Goal: Transaction & Acquisition: Purchase product/service

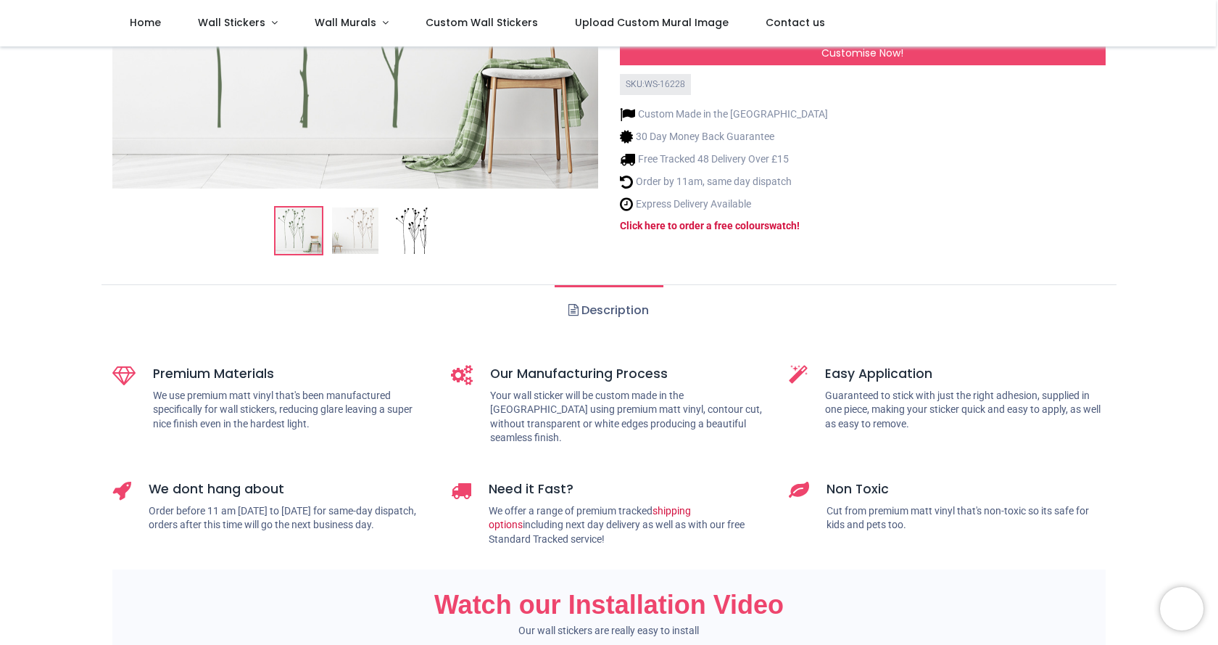
scroll to position [435, 0]
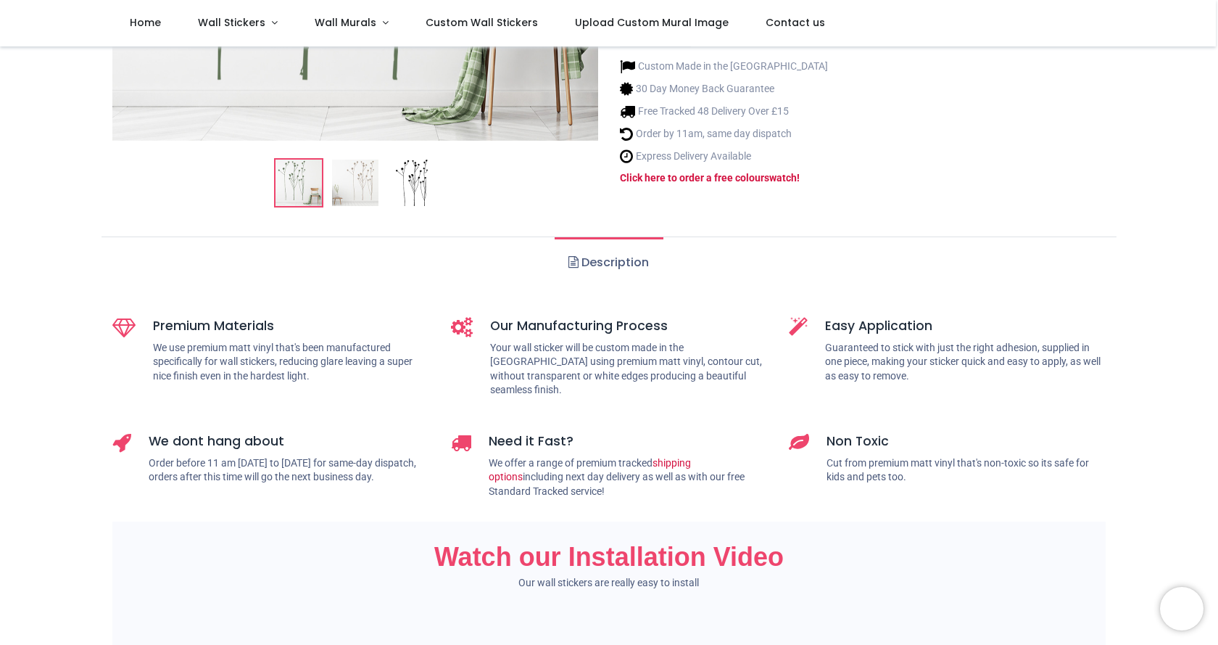
click at [426, 180] on img at bounding box center [412, 182] width 46 height 46
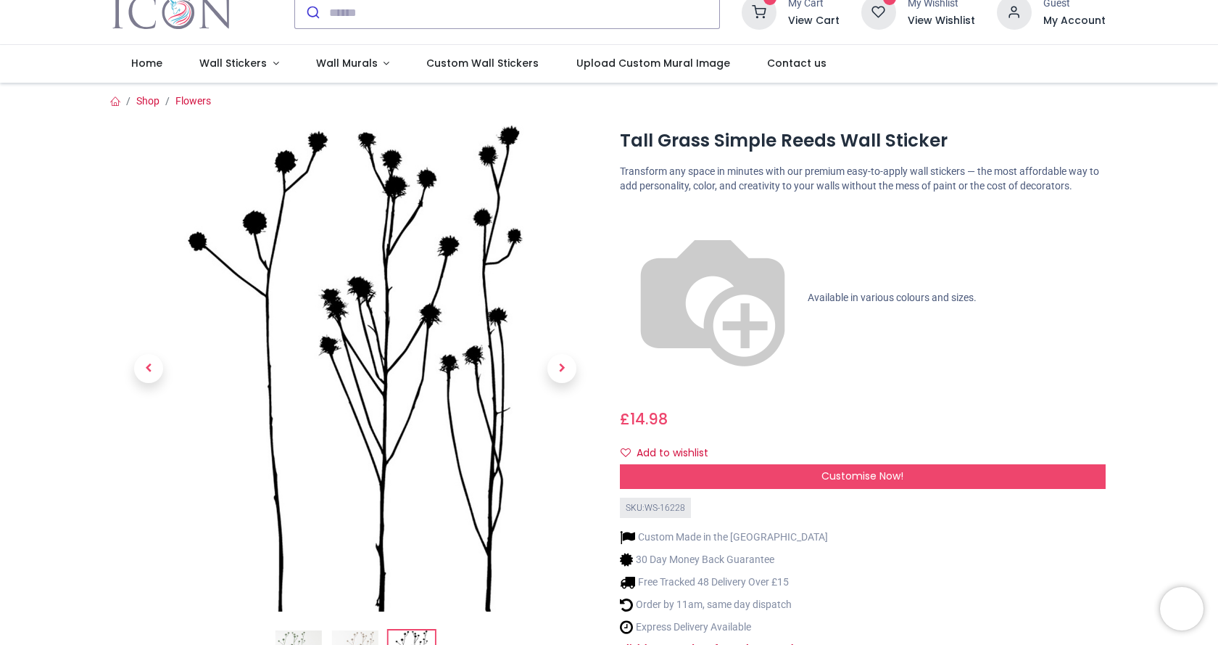
scroll to position [0, 0]
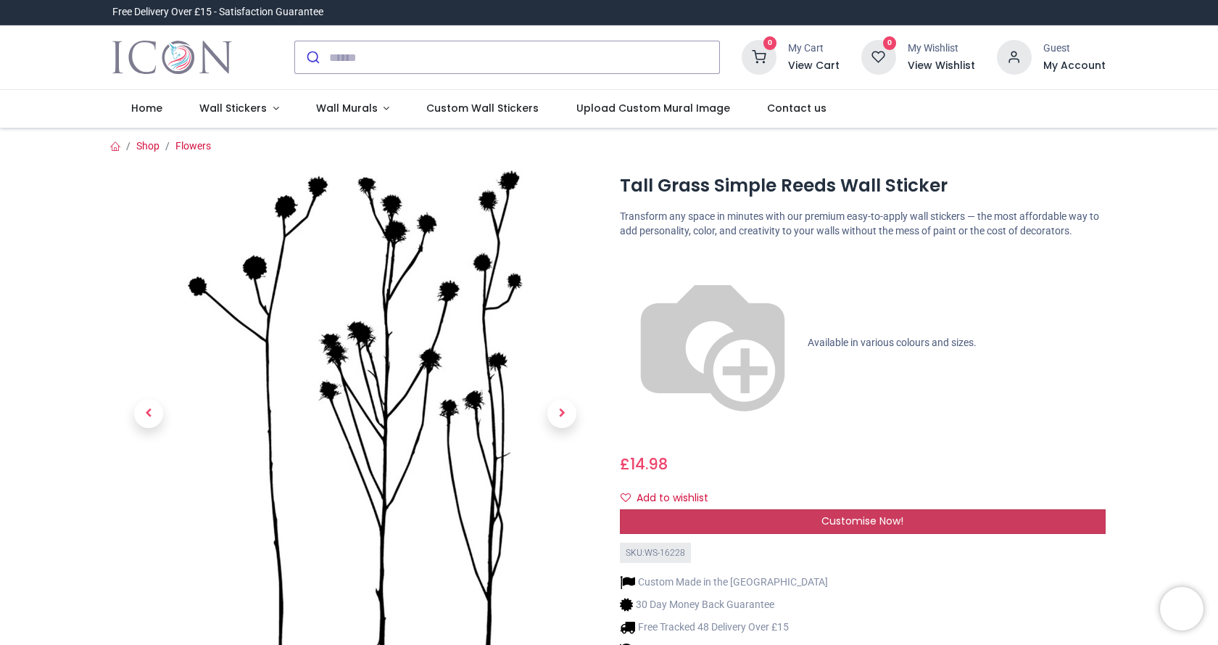
click at [874, 513] on span "Customise Now!" at bounding box center [862, 520] width 82 height 14
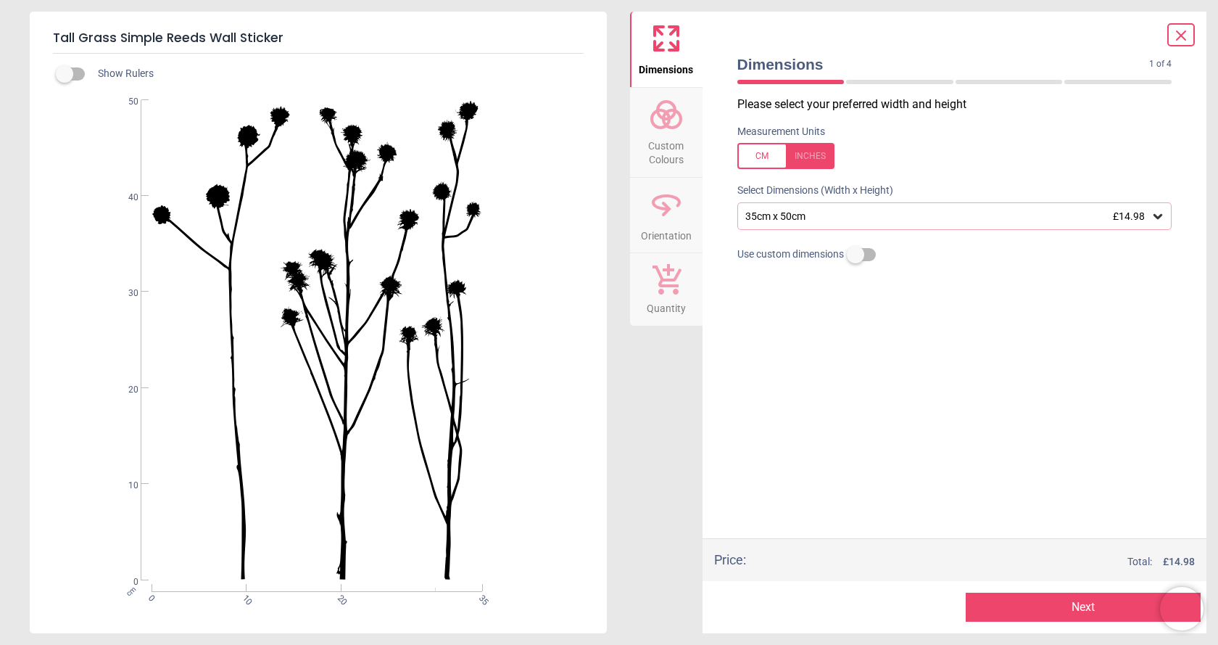
click at [1160, 215] on icon at bounding box center [1158, 216] width 14 height 14
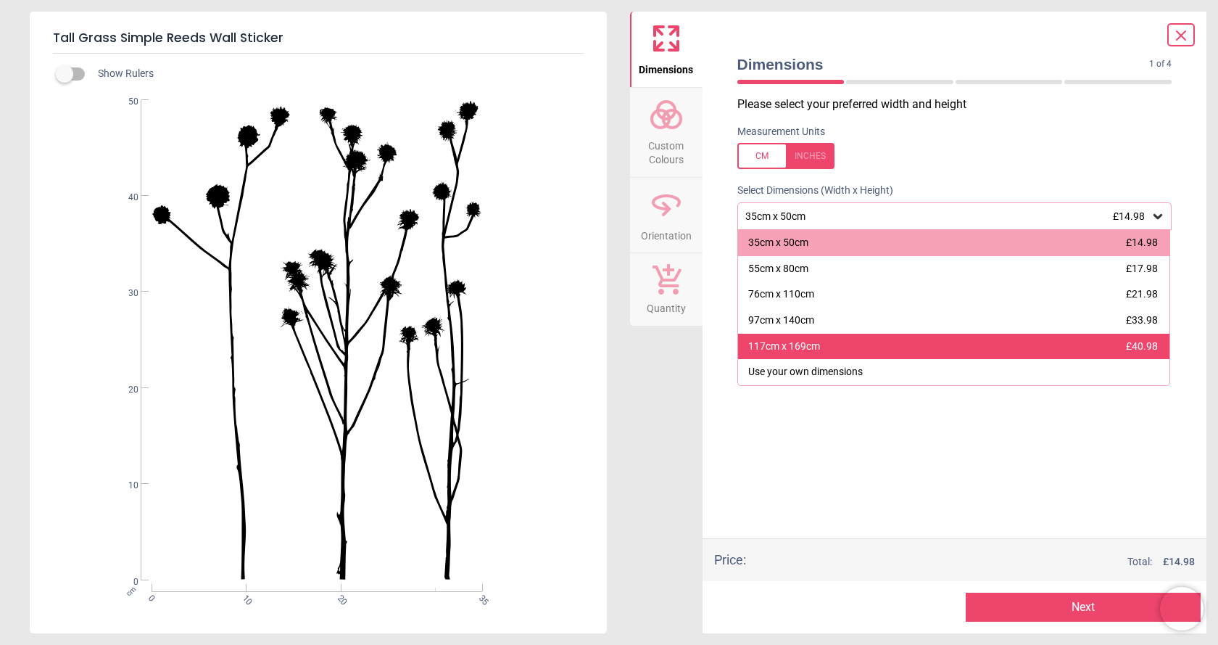
click at [900, 339] on div "117cm x 169cm £40.98" at bounding box center [954, 346] width 432 height 26
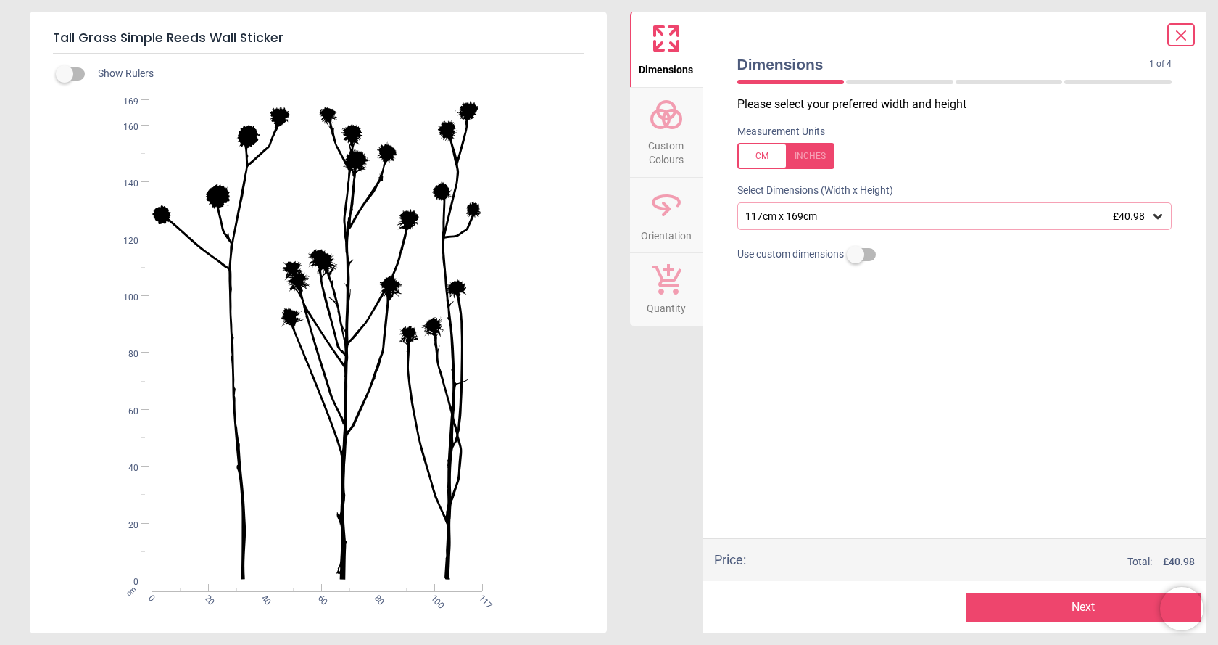
click at [1185, 41] on icon at bounding box center [1180, 35] width 17 height 17
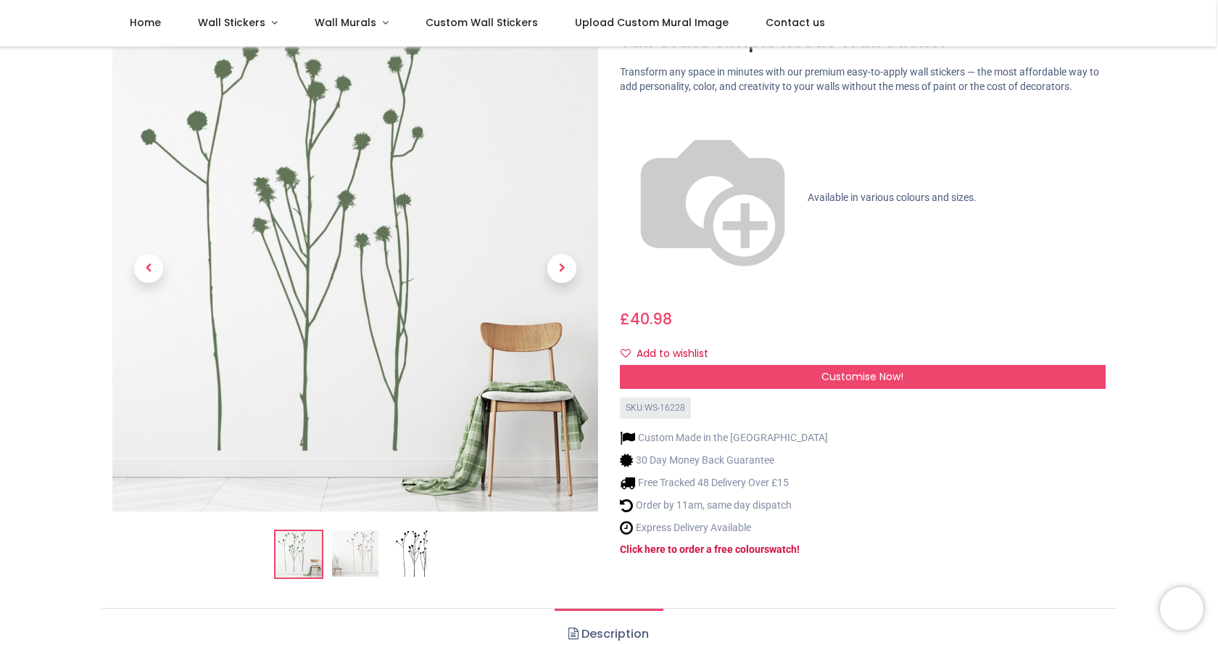
scroll to position [290, 0]
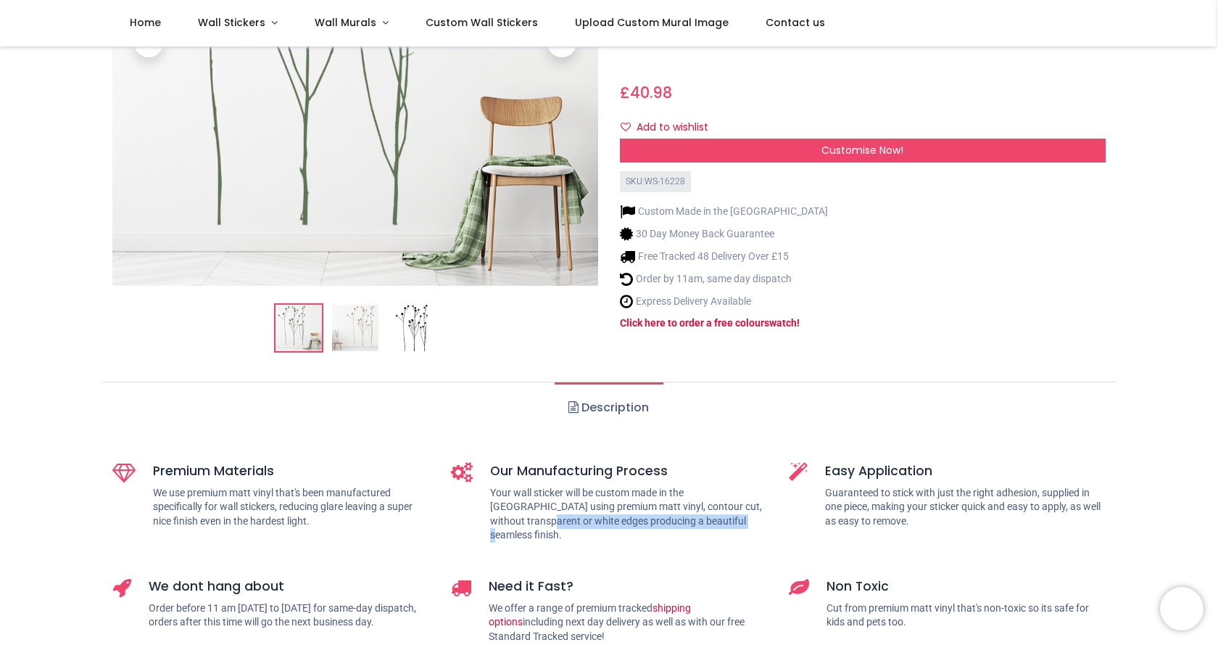
drag, startPoint x: 489, startPoint y: 519, endPoint x: 689, endPoint y: 523, distance: 200.1
click at [689, 523] on p "Your wall sticker will be custom made in the [GEOGRAPHIC_DATA] using premium ma…" at bounding box center [629, 514] width 278 height 57
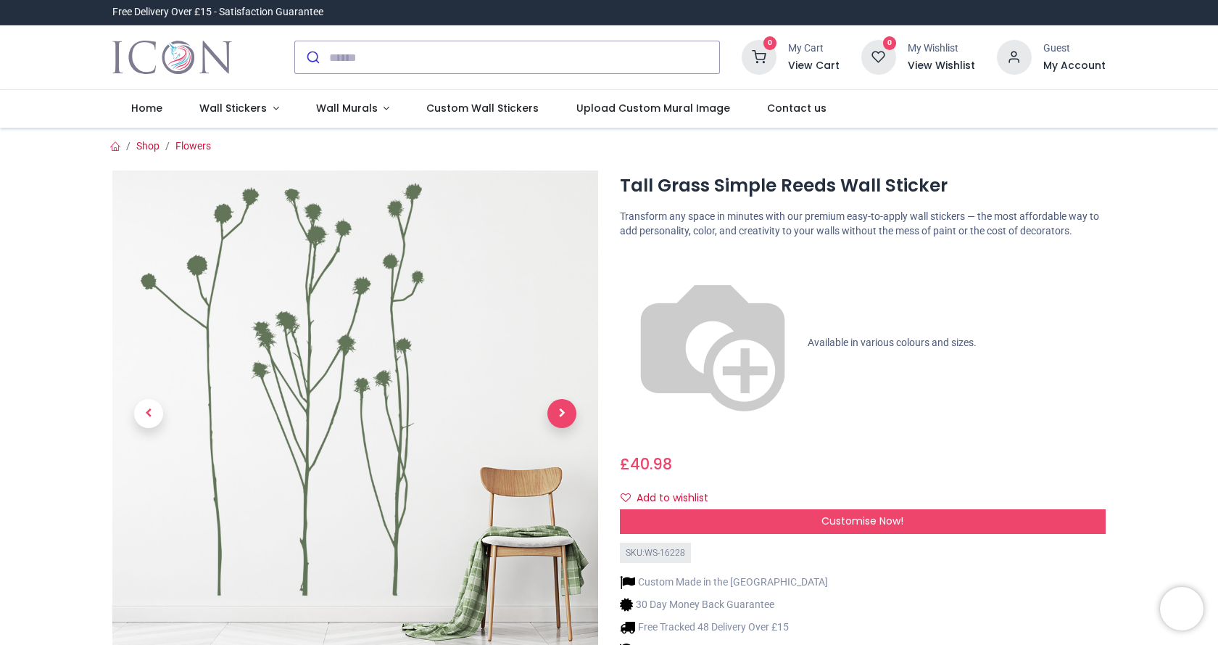
click at [554, 414] on span "Next" at bounding box center [561, 413] width 29 height 29
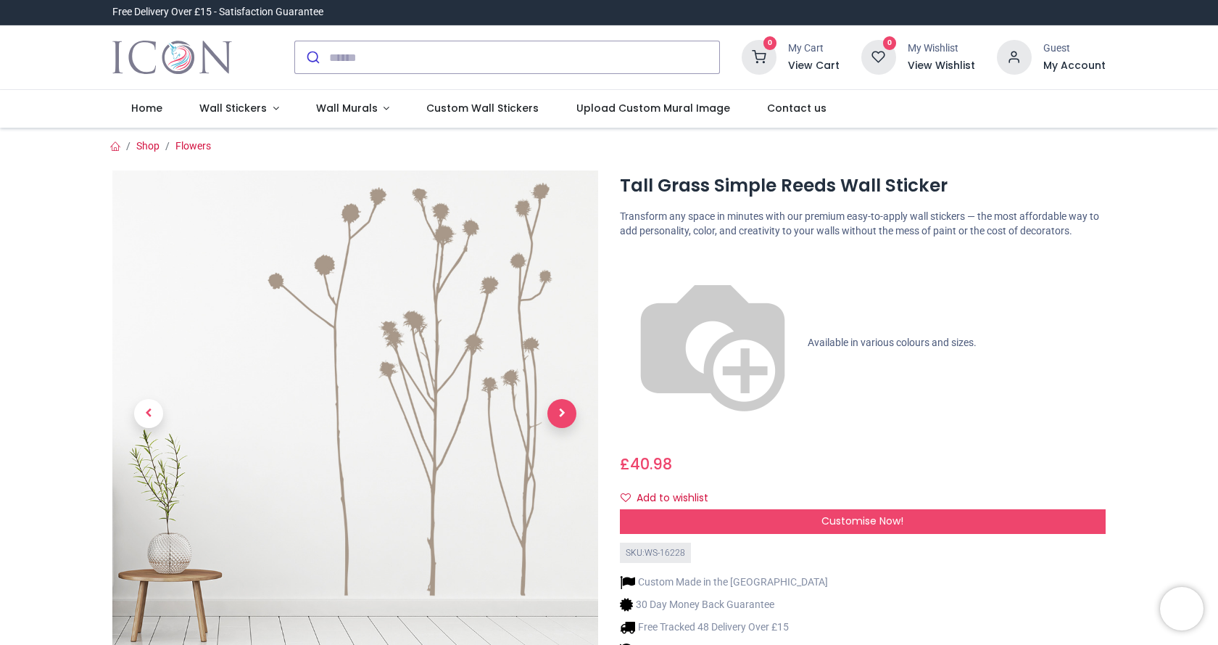
click at [555, 420] on span "Next" at bounding box center [561, 413] width 29 height 29
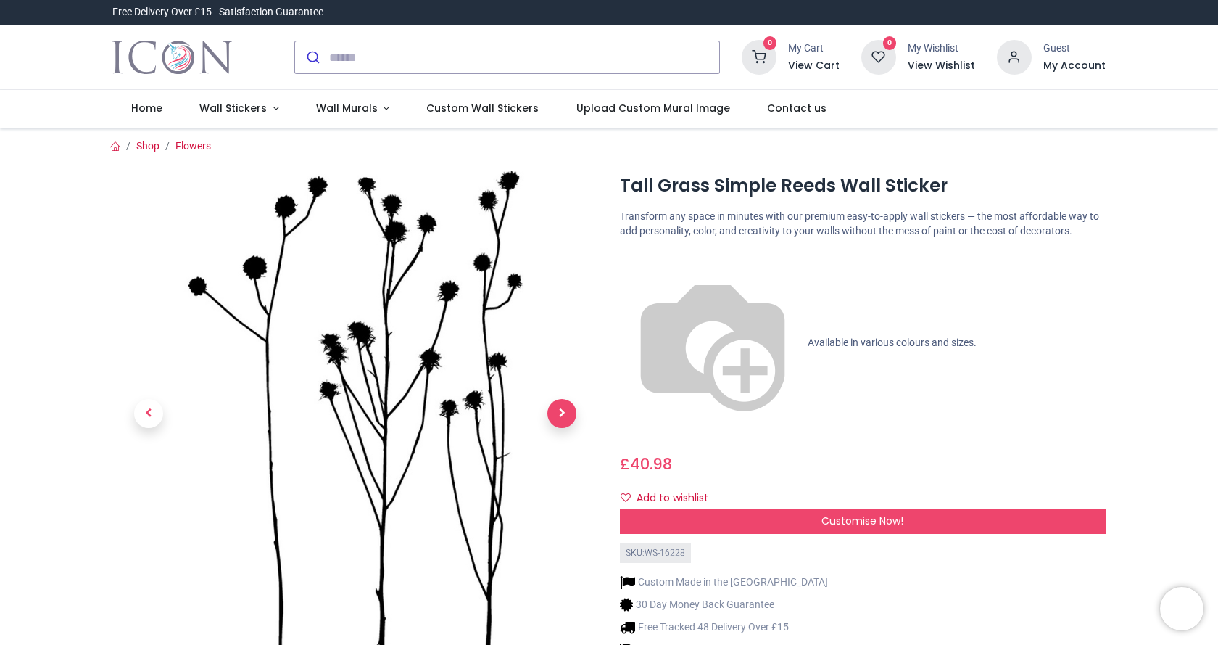
click at [555, 422] on span "Next" at bounding box center [561, 413] width 29 height 29
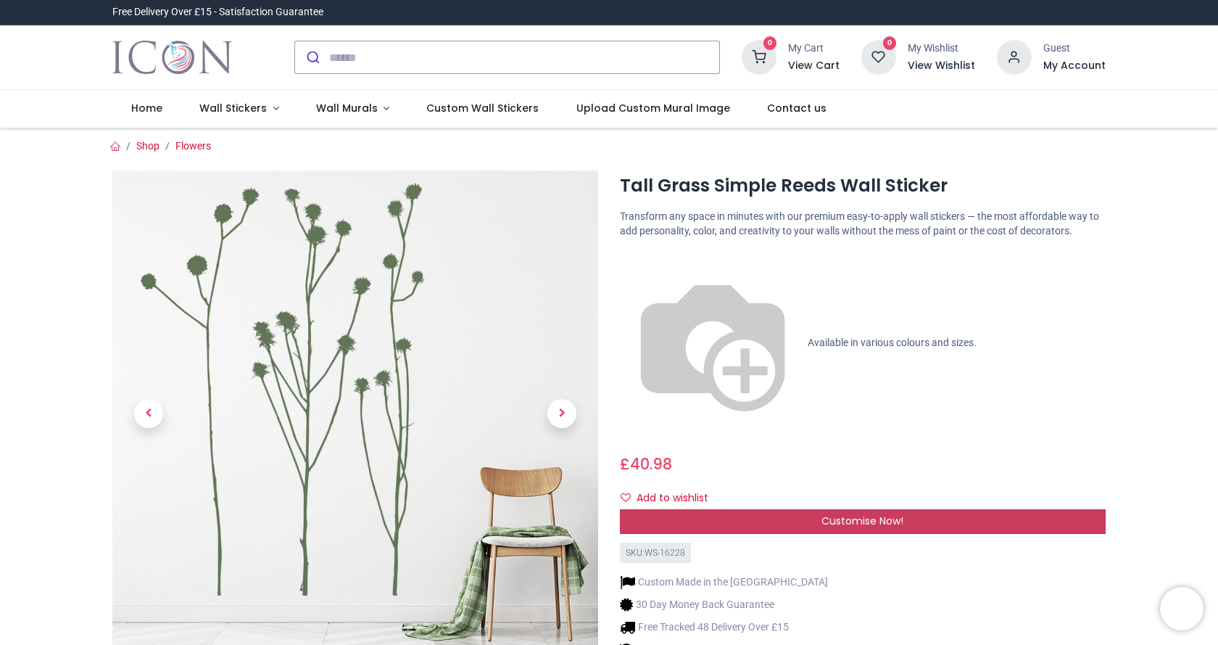
click at [836, 513] on span "Customise Now!" at bounding box center [862, 520] width 82 height 14
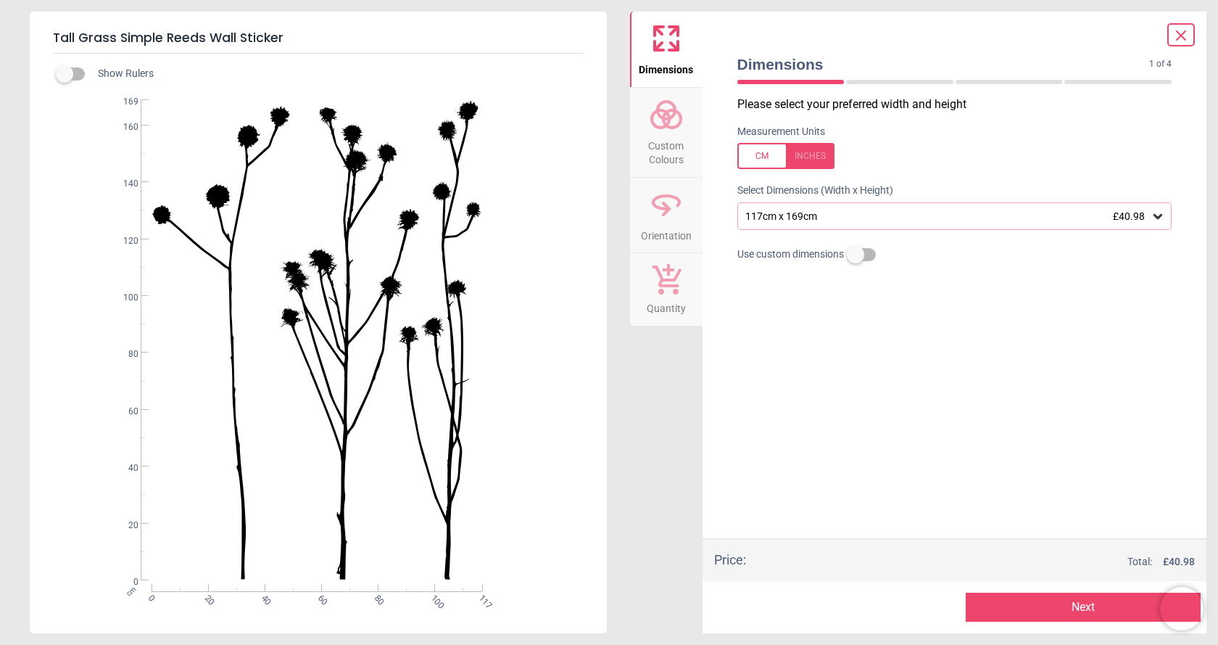
click at [855, 254] on label at bounding box center [855, 254] width 0 height 0
drag, startPoint x: 811, startPoint y: 347, endPoint x: 693, endPoint y: 339, distance: 117.7
click at [694, 339] on div "Dimensions Custom Colours Orientation Quantity Dimensions 1 of 4 1 of 5 Please …" at bounding box center [918, 322] width 577 height 621
click at [896, 443] on div "Please select your preferred width and height Measurement Units Select Dimensio…" at bounding box center [955, 317] width 458 height 442
click at [1069, 608] on button "Next" at bounding box center [1083, 606] width 235 height 29
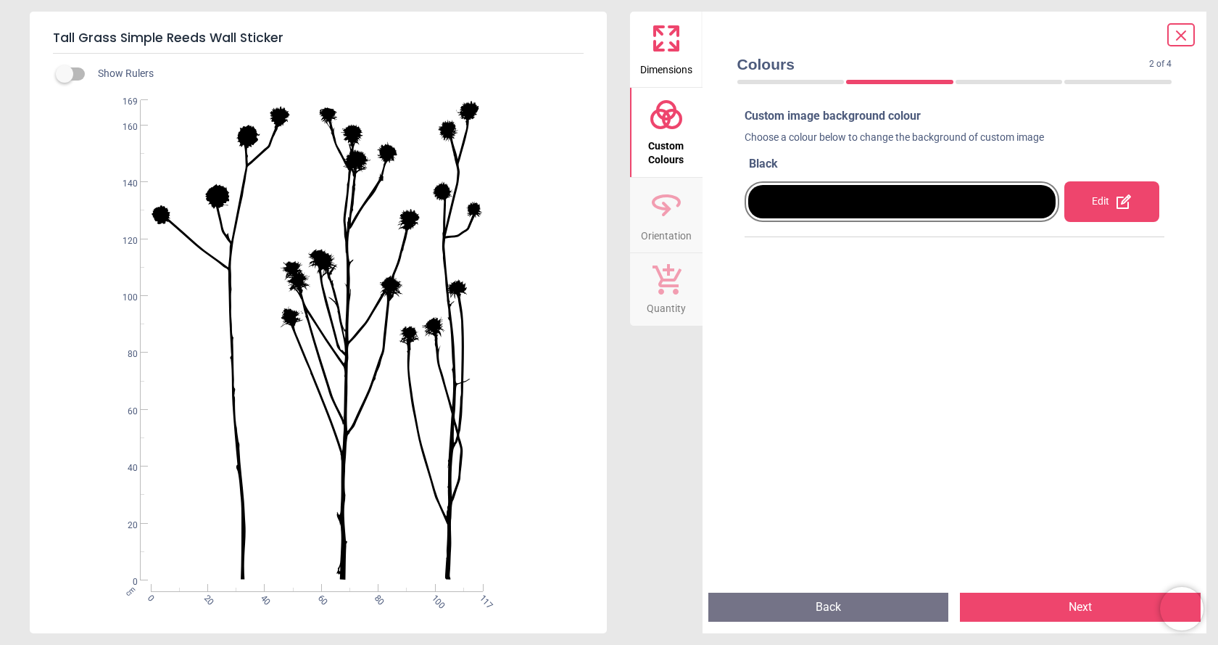
click at [1088, 202] on div "Edit" at bounding box center [1111, 201] width 94 height 41
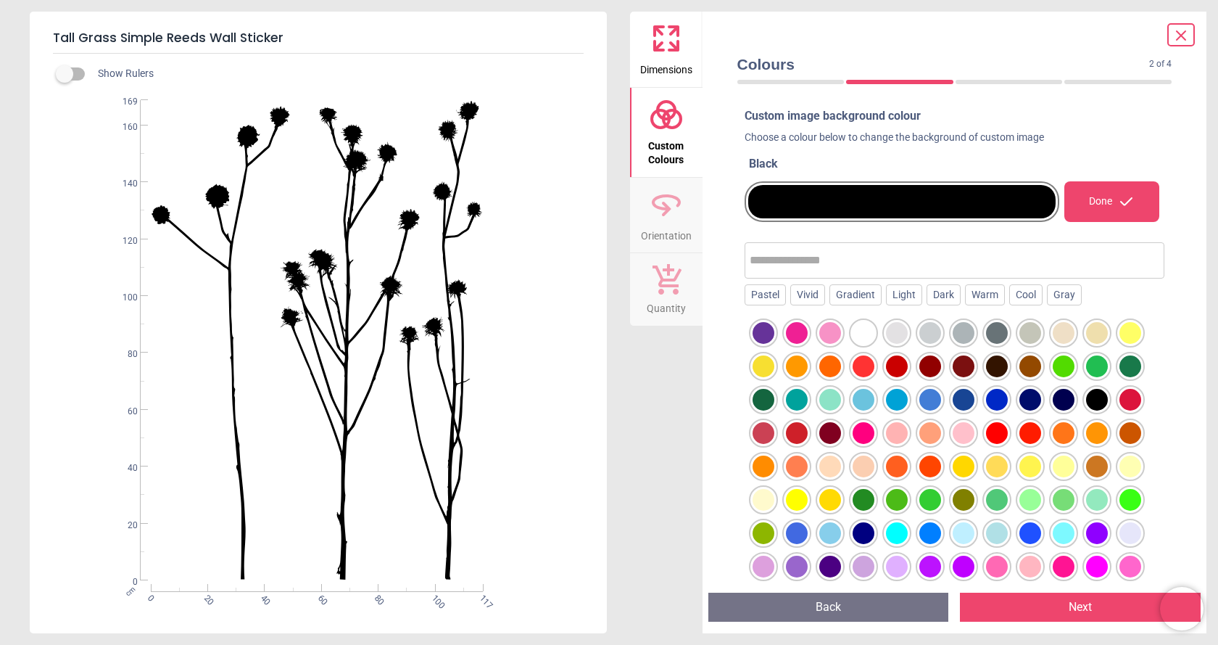
click at [863, 332] on div at bounding box center [864, 333] width 22 height 22
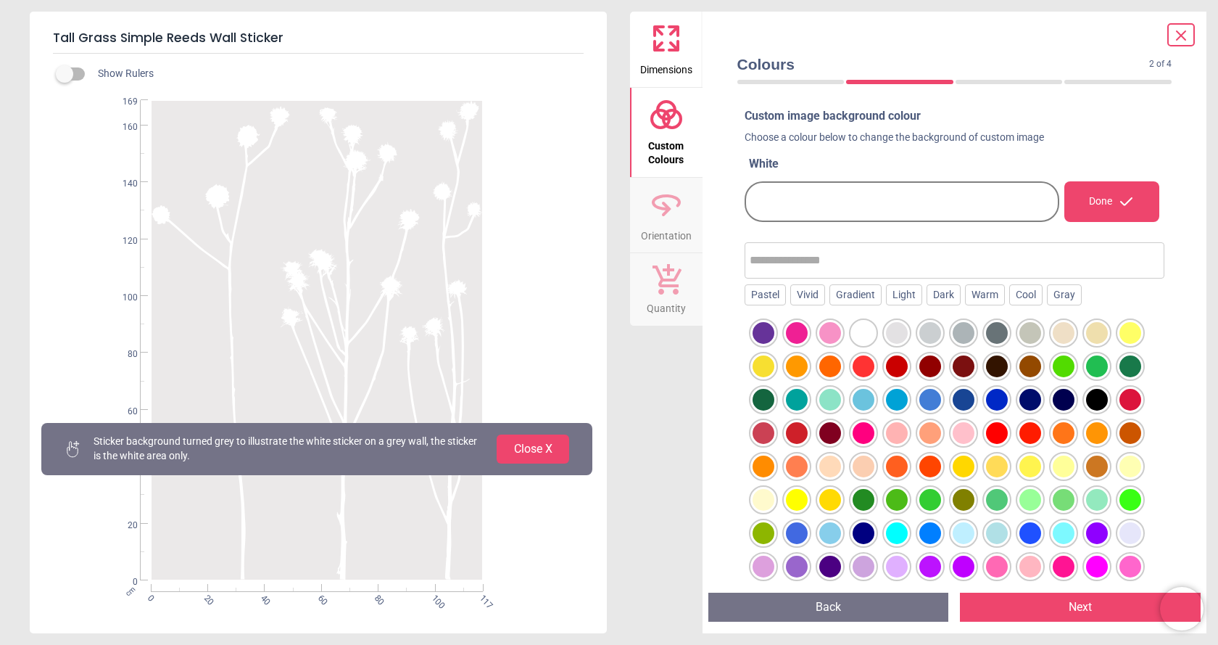
click at [534, 454] on button "Close X" at bounding box center [533, 448] width 72 height 29
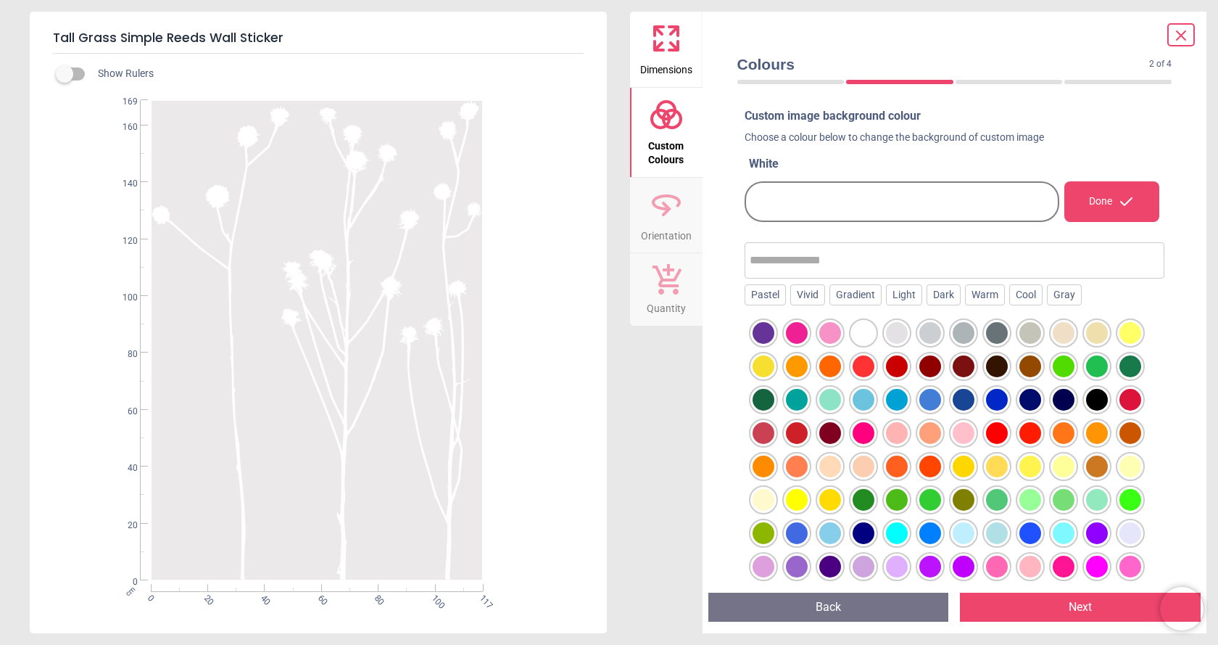
click at [860, 334] on div at bounding box center [864, 333] width 22 height 22
click at [858, 336] on div at bounding box center [864, 333] width 22 height 22
click at [1074, 609] on button "Next" at bounding box center [1080, 606] width 241 height 29
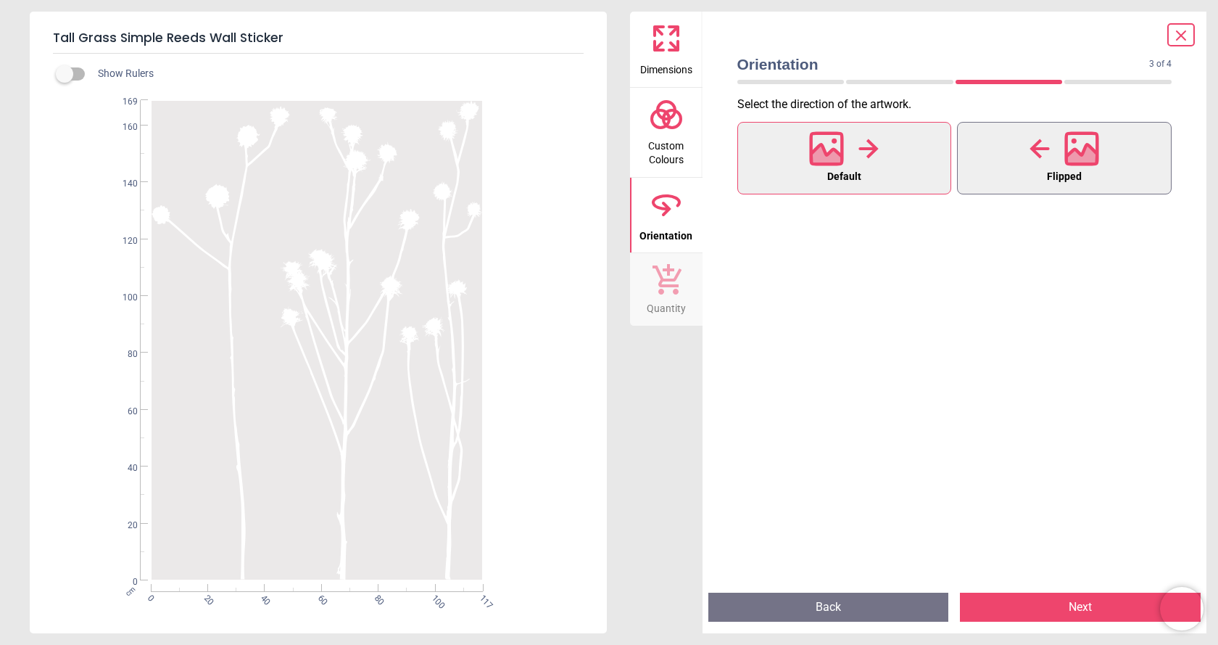
click at [1053, 152] on div at bounding box center [1064, 149] width 70 height 38
click at [900, 150] on button "Default" at bounding box center [844, 158] width 215 height 72
click at [1028, 601] on button "Next" at bounding box center [1080, 606] width 241 height 29
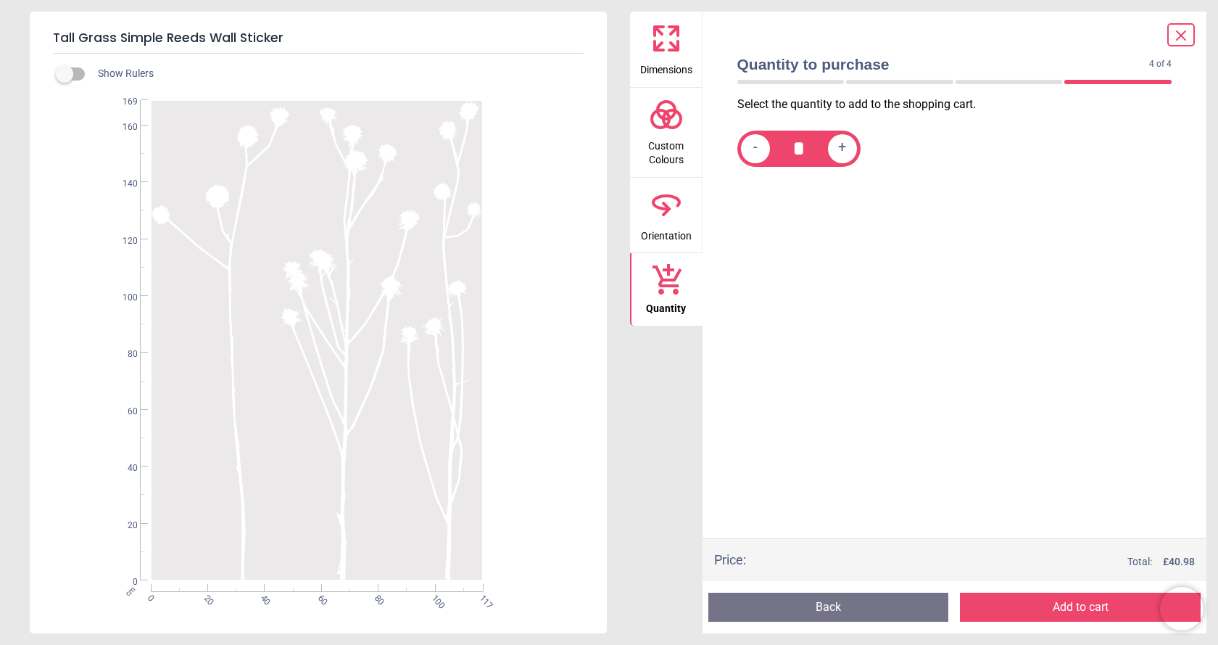
click at [845, 603] on button "Back" at bounding box center [828, 606] width 241 height 29
